Goal: Task Accomplishment & Management: Manage account settings

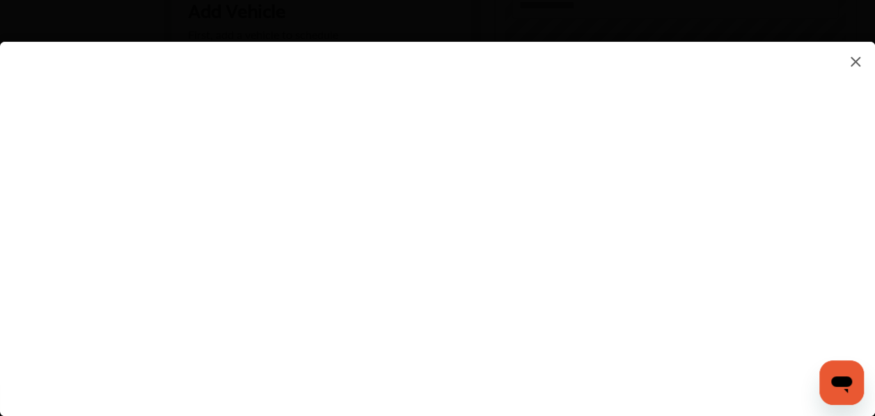
scroll to position [490, 0]
click at [871, 260] on flutter-view at bounding box center [437, 215] width 875 height 347
click at [563, 247] on flutter-view at bounding box center [437, 215] width 875 height 347
type input "**********"
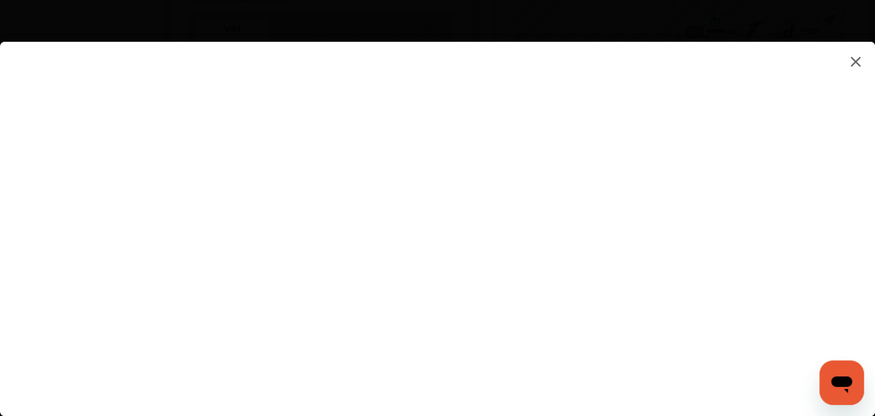
click at [781, 231] on flutter-view at bounding box center [437, 215] width 875 height 347
click at [503, 177] on flutter-view at bounding box center [437, 215] width 875 height 347
type textarea "**********"
click at [577, 247] on flutter-view "**********" at bounding box center [437, 215] width 875 height 347
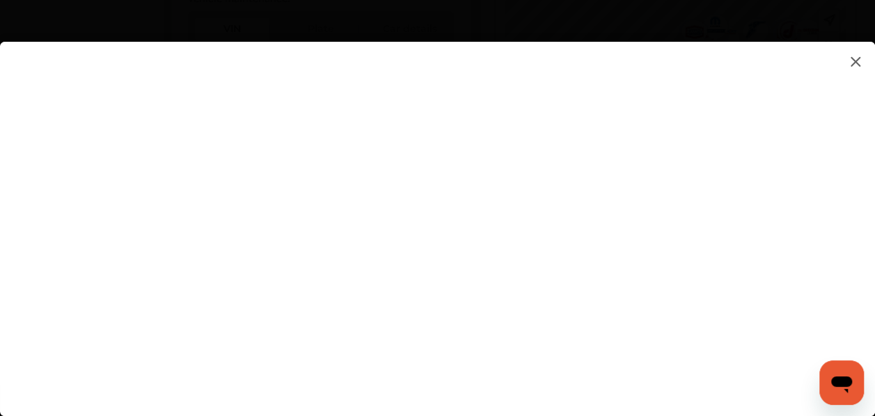
click at [872, 278] on flutter-view at bounding box center [437, 215] width 875 height 347
click at [783, 201] on flutter-view at bounding box center [437, 215] width 875 height 347
click at [875, 232] on html "**********" at bounding box center [437, 208] width 875 height 416
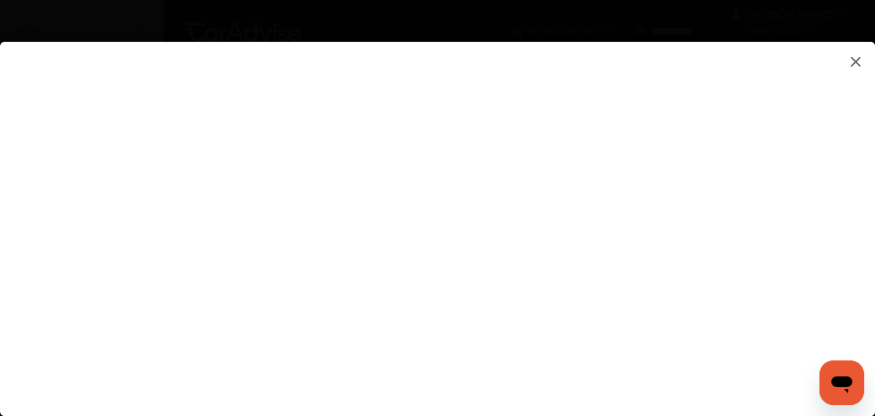
click at [594, 93] on flutter-view at bounding box center [437, 215] width 875 height 347
click at [451, 276] on flutter-view at bounding box center [437, 215] width 875 height 347
click at [546, 145] on flutter-view at bounding box center [437, 215] width 875 height 347
type input "*********"
click at [497, 222] on flutter-view at bounding box center [437, 215] width 875 height 347
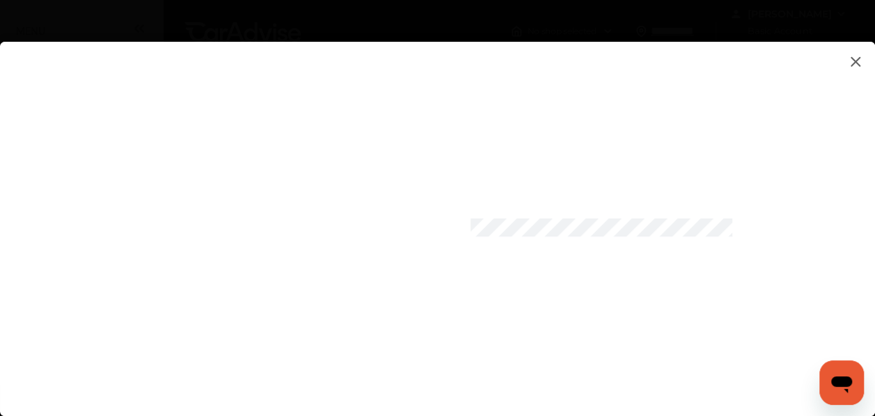
click at [502, 302] on flutter-view at bounding box center [437, 215] width 875 height 347
click at [875, 310] on html "**********" at bounding box center [437, 208] width 875 height 416
click at [462, 328] on flutter-view at bounding box center [437, 215] width 875 height 347
click at [631, 363] on flutter-view at bounding box center [437, 215] width 875 height 347
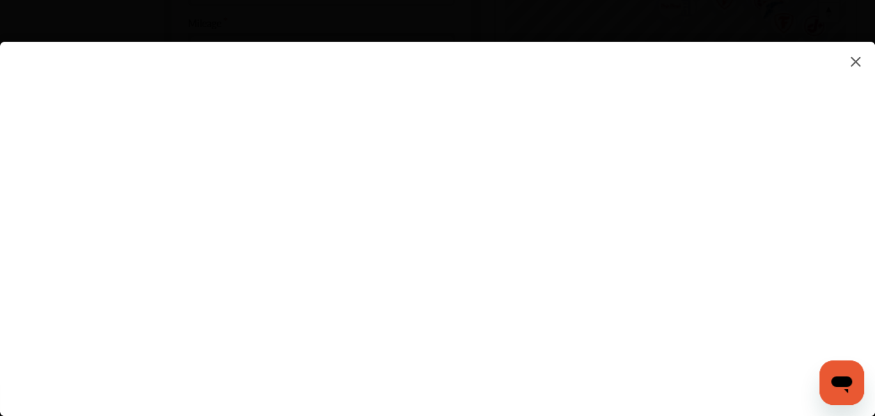
click at [854, 140] on flutter-view at bounding box center [437, 215] width 875 height 347
click at [855, 62] on img at bounding box center [855, 61] width 17 height 17
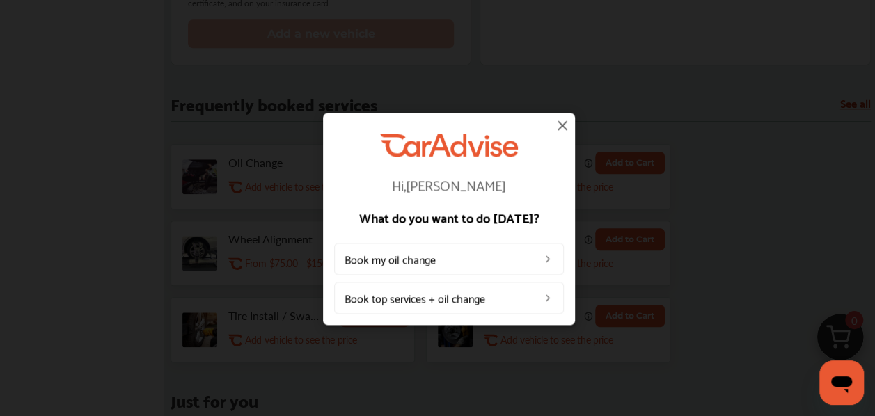
click at [565, 127] on img at bounding box center [562, 125] width 17 height 17
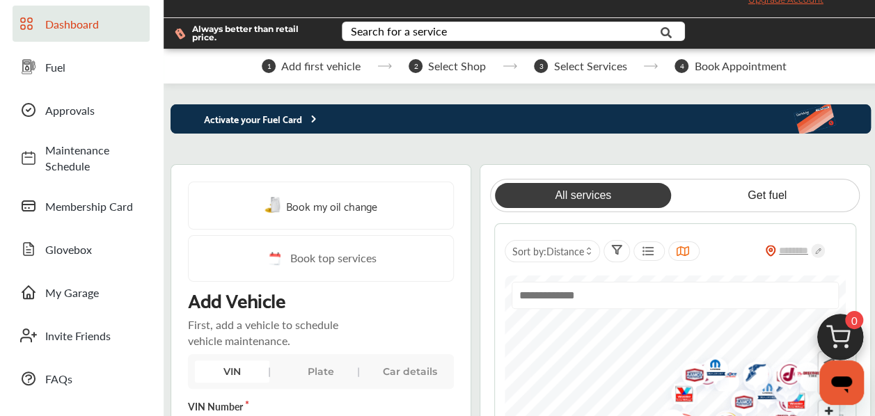
scroll to position [0, 0]
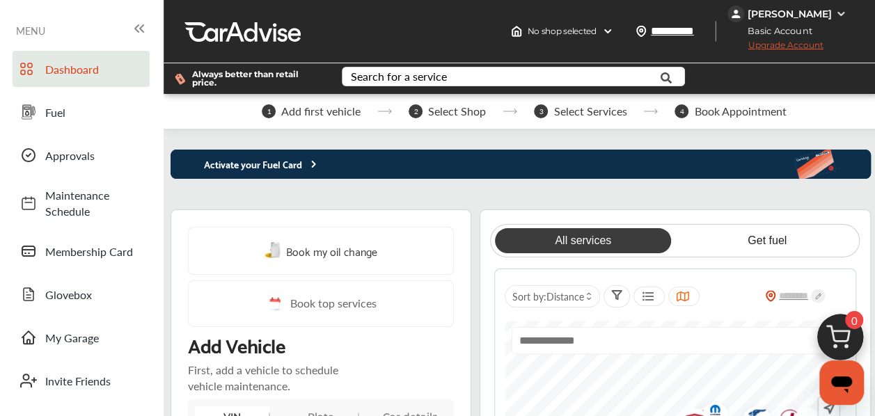
click at [846, 17] on img at bounding box center [841, 13] width 11 height 11
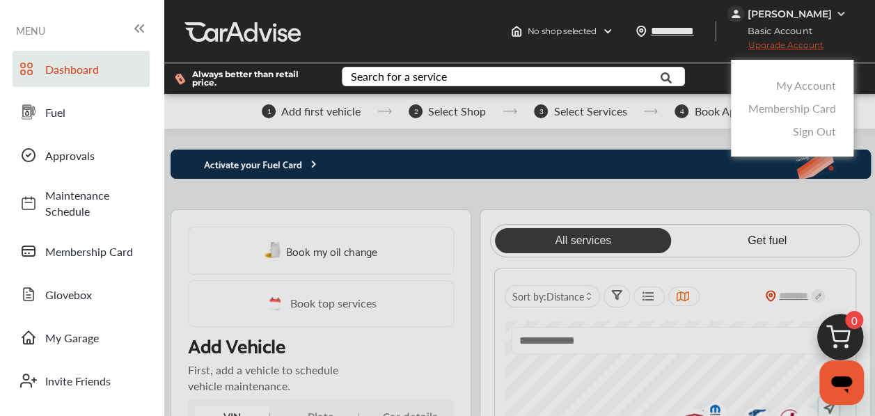
click at [858, 43] on div at bounding box center [437, 243] width 875 height 486
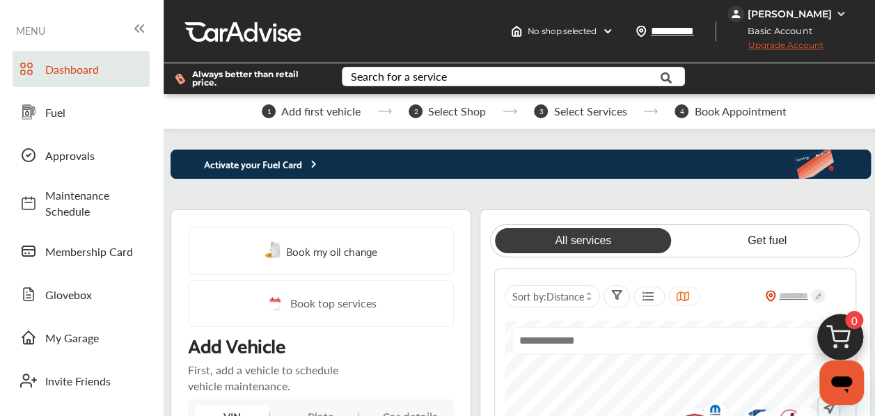
click at [824, 49] on span "Upgrade Account" at bounding box center [776, 48] width 96 height 17
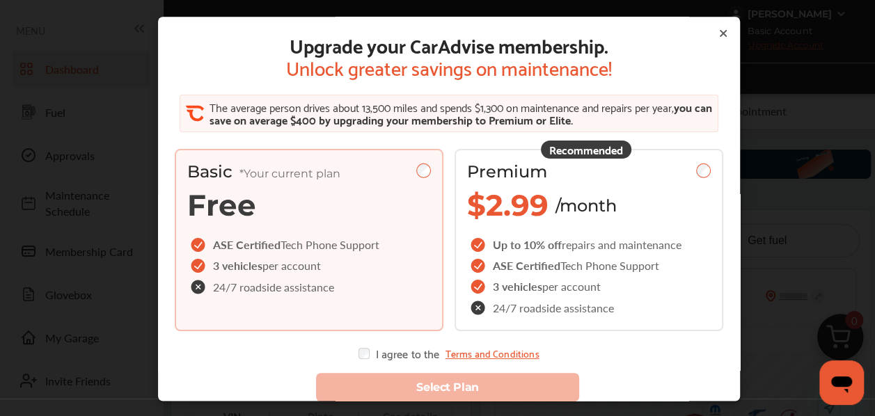
scroll to position [17, 0]
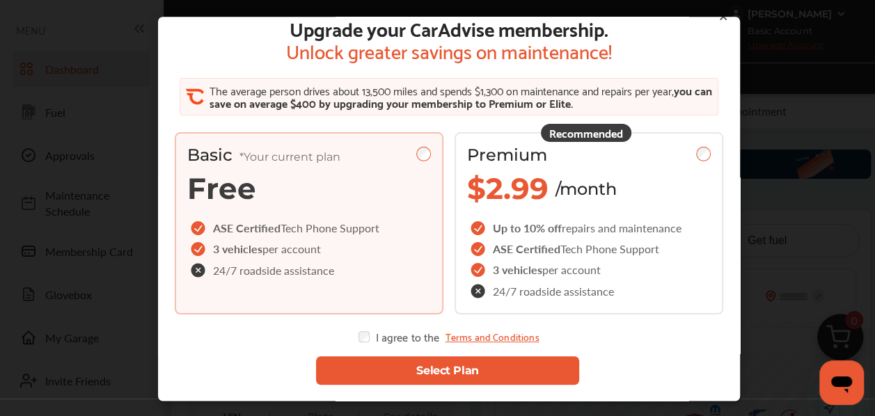
click at [408, 368] on button "Select Plan" at bounding box center [447, 371] width 263 height 29
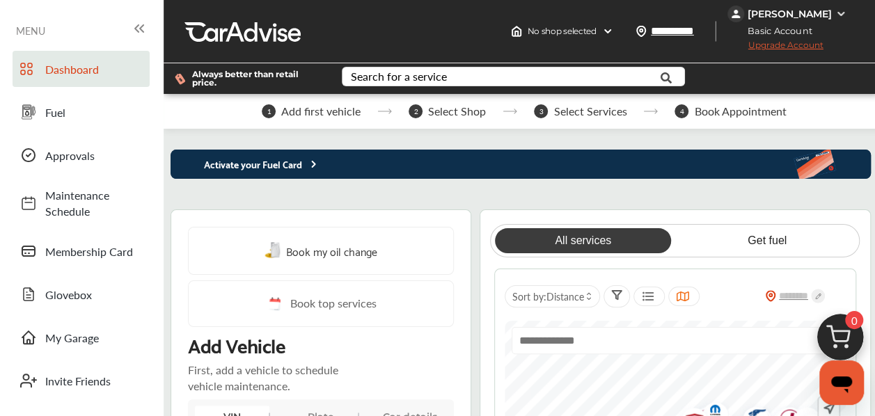
click at [846, 11] on img at bounding box center [841, 13] width 11 height 11
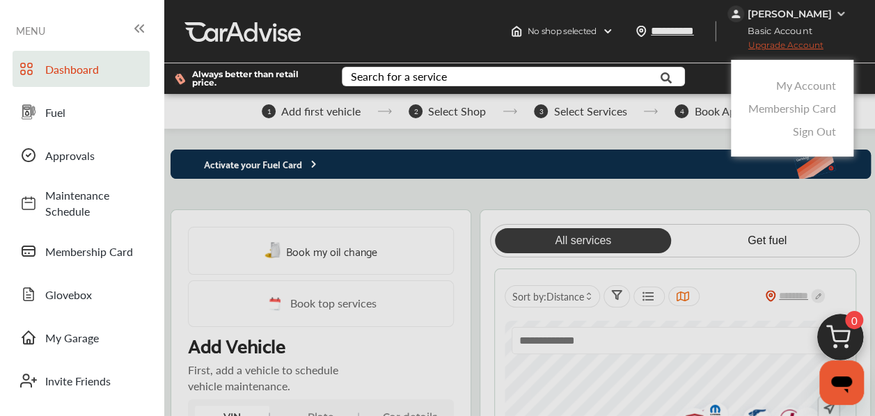
click at [797, 91] on link "My Account" at bounding box center [806, 85] width 60 height 16
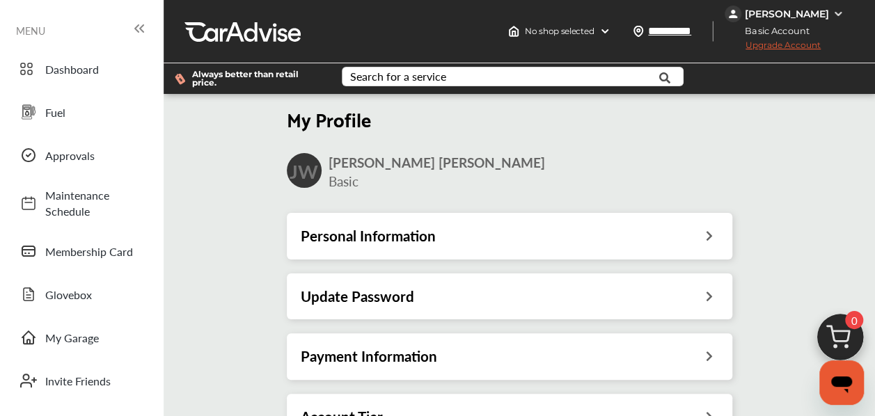
click at [704, 304] on div "Update Password" at bounding box center [510, 297] width 418 height 18
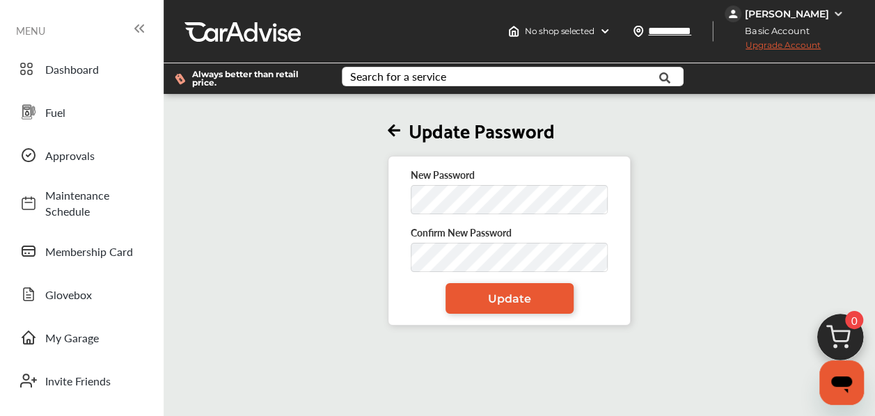
click at [311, 296] on div "Update Password New Password Confirm New Password Update" at bounding box center [509, 211] width 701 height 229
click at [522, 301] on span "Update" at bounding box center [509, 298] width 43 height 13
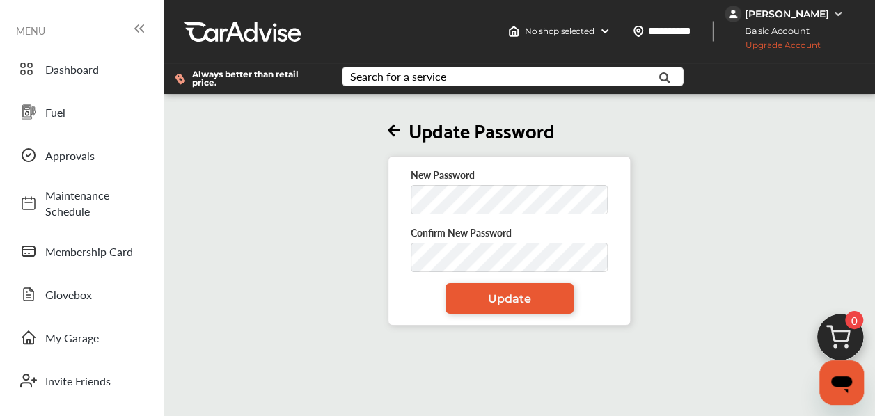
click at [396, 127] on icon at bounding box center [394, 131] width 13 height 15
